Goal: Navigation & Orientation: Find specific page/section

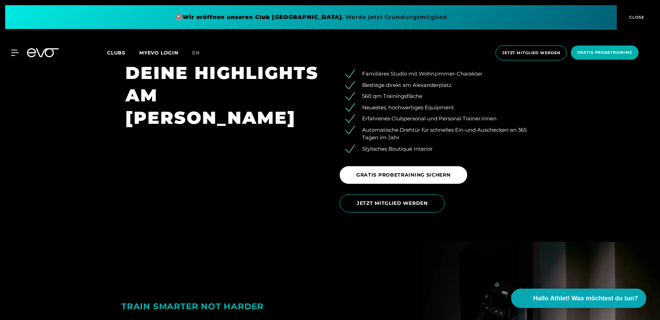
scroll to position [1347, 0]
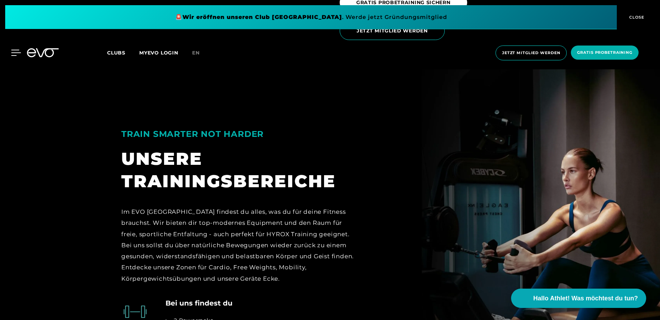
click at [15, 54] on icon at bounding box center [16, 53] width 10 height 6
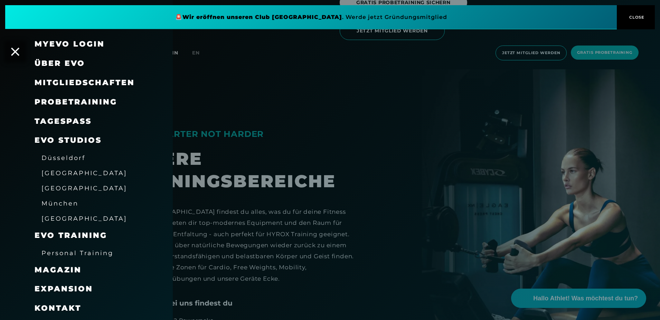
click at [72, 81] on span "Mitgliedschaften" at bounding box center [85, 82] width 100 height 9
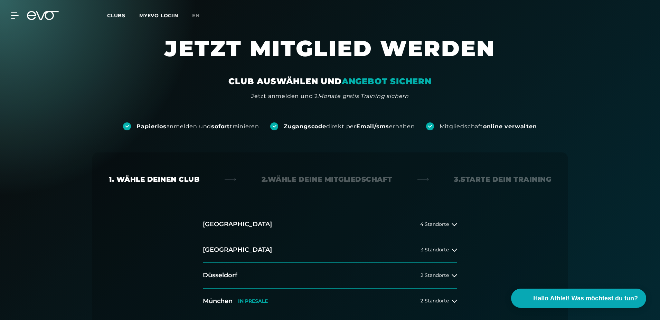
scroll to position [69, 0]
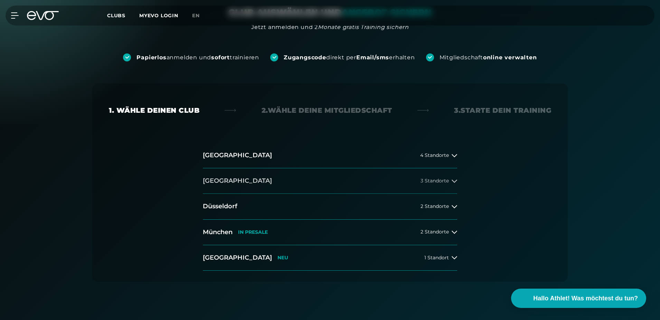
click at [226, 176] on button "[GEOGRAPHIC_DATA] 3 Standorte" at bounding box center [330, 182] width 254 height 26
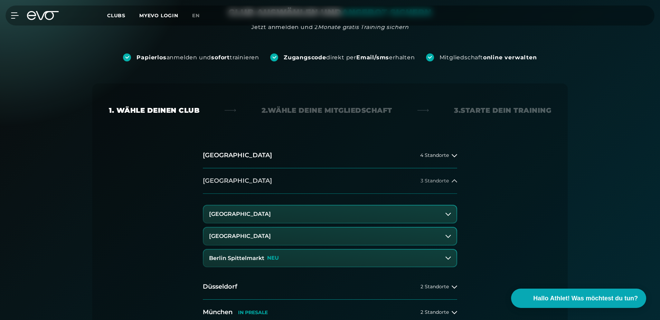
click at [225, 176] on button "[GEOGRAPHIC_DATA] 3 Standorte" at bounding box center [330, 182] width 254 height 26
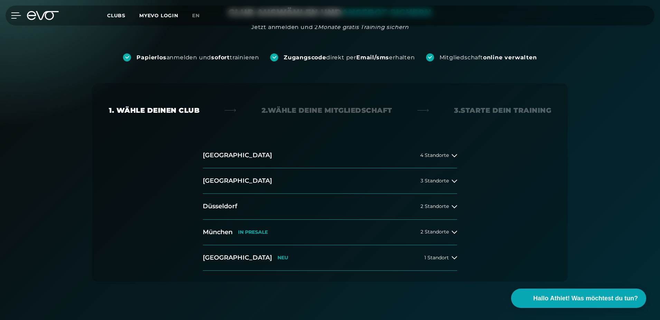
click at [12, 18] on icon at bounding box center [16, 15] width 10 height 6
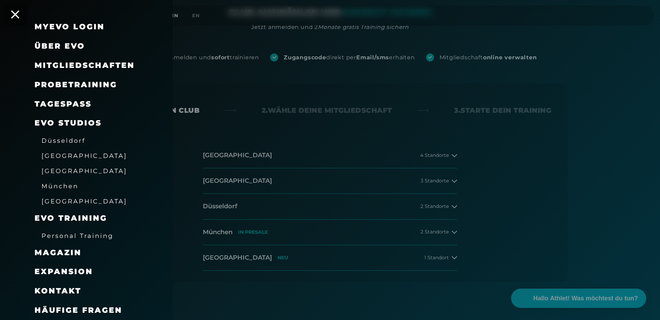
scroll to position [104, 0]
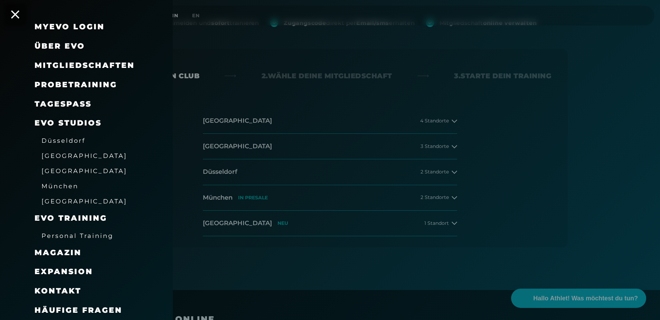
click at [72, 63] on span "Mitgliedschaften" at bounding box center [85, 65] width 100 height 9
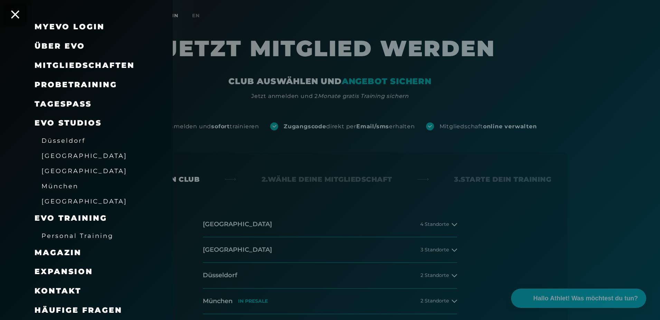
click at [324, 208] on div at bounding box center [330, 160] width 660 height 320
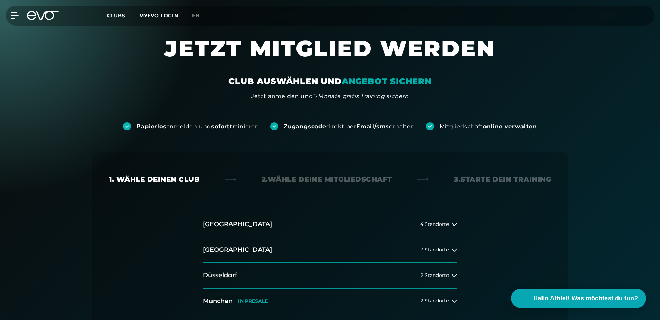
scroll to position [138, 0]
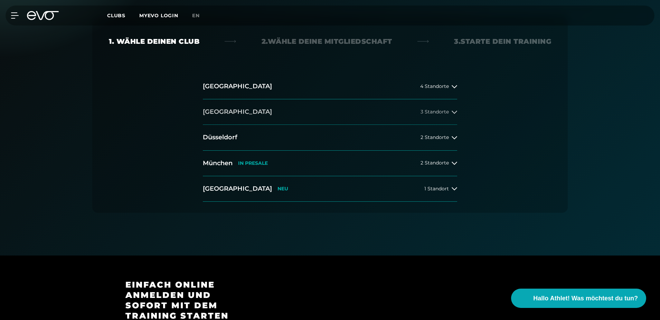
click at [223, 109] on button "[GEOGRAPHIC_DATA] 3 Standorte" at bounding box center [330, 112] width 254 height 26
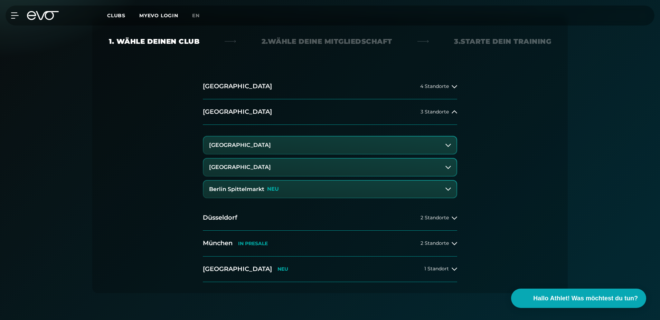
click at [281, 145] on button "[GEOGRAPHIC_DATA]" at bounding box center [329, 145] width 253 height 17
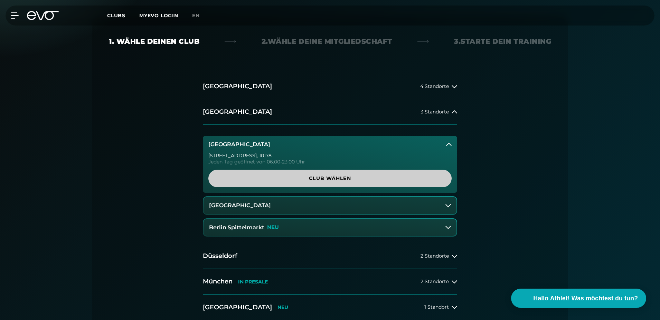
click at [326, 180] on span "Club wählen" at bounding box center [330, 178] width 210 height 7
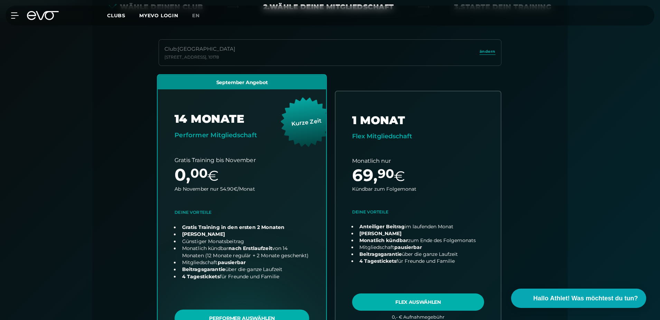
scroll to position [0, 0]
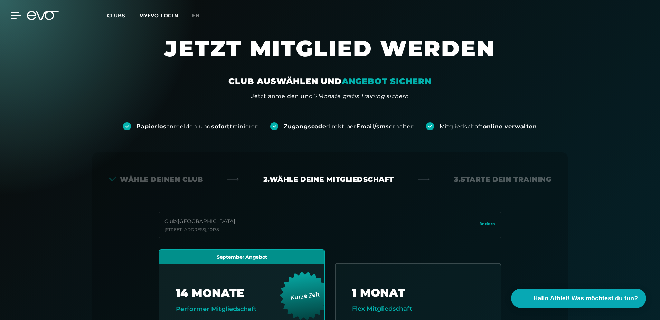
click at [16, 17] on icon at bounding box center [16, 15] width 10 height 6
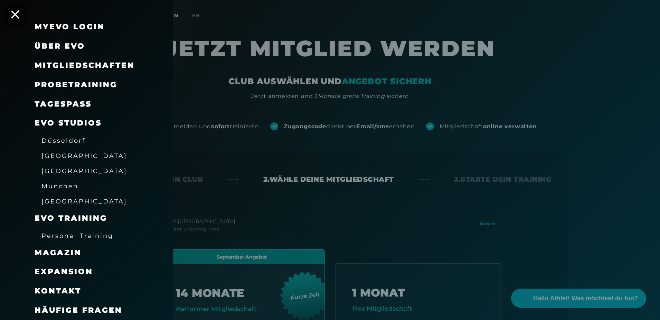
click at [53, 157] on span "[GEOGRAPHIC_DATA]" at bounding box center [84, 155] width 86 height 7
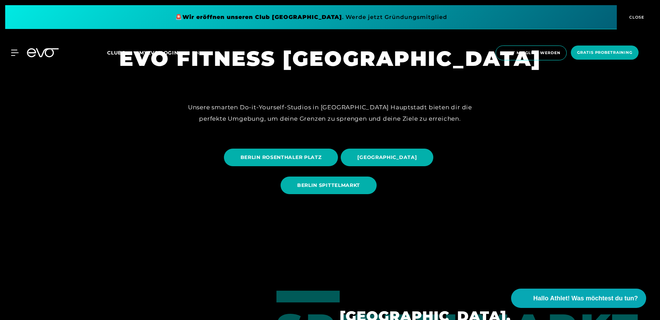
scroll to position [138, 0]
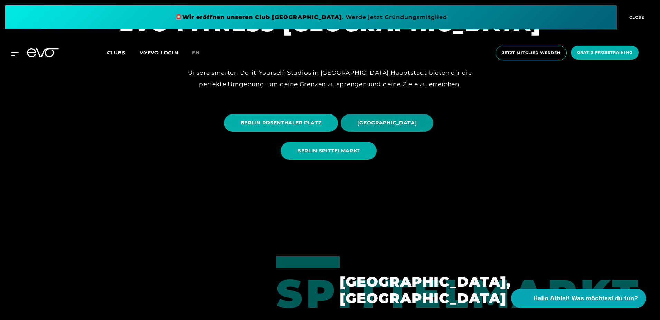
click at [413, 119] on span "[GEOGRAPHIC_DATA]" at bounding box center [386, 123] width 93 height 18
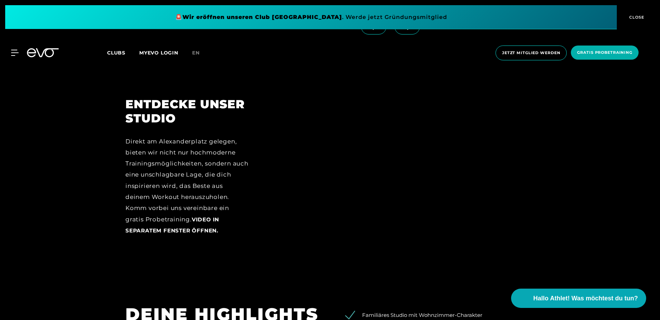
scroll to position [760, 0]
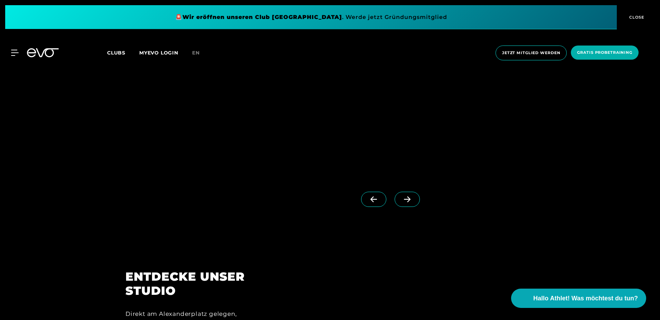
click at [404, 202] on icon at bounding box center [407, 200] width 7 height 6
click at [367, 199] on icon at bounding box center [373, 199] width 12 height 6
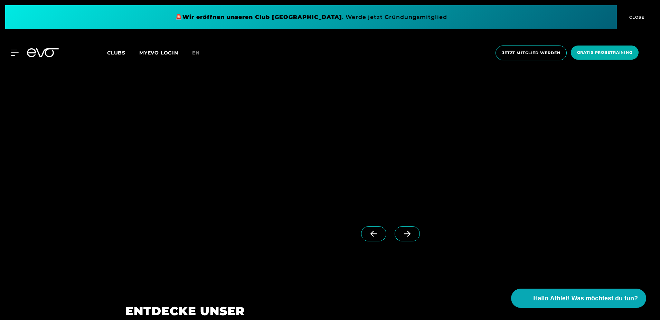
click at [404, 234] on icon at bounding box center [407, 234] width 7 height 6
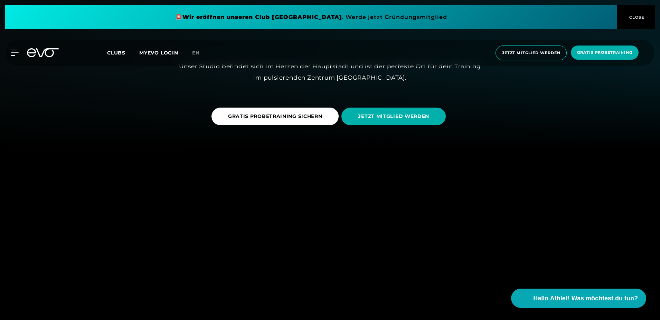
scroll to position [0, 0]
